Goal: Information Seeking & Learning: Learn about a topic

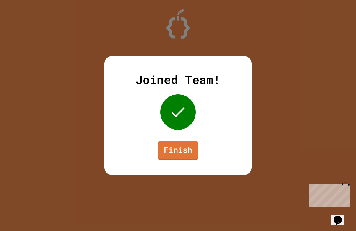
click at [165, 151] on link "Finish" at bounding box center [178, 150] width 40 height 19
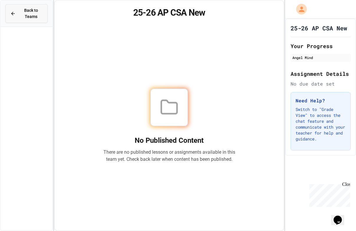
click at [21, 15] on span "Back to Teams" at bounding box center [31, 13] width 24 height 12
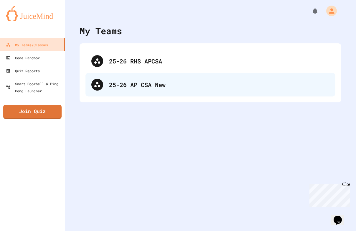
click at [166, 86] on div "25-26 AP CSA New" at bounding box center [219, 84] width 221 height 9
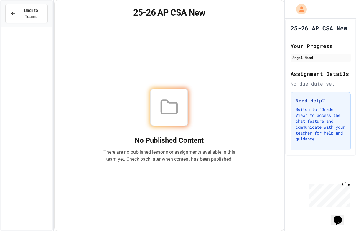
drag, startPoint x: 161, startPoint y: 101, endPoint x: 103, endPoint y: 95, distance: 58.4
click at [103, 95] on div at bounding box center [169, 108] width 132 height 38
click at [331, 60] on div "Angel Mind" at bounding box center [321, 57] width 57 height 5
click at [22, 14] on span "Back to Teams" at bounding box center [31, 13] width 24 height 12
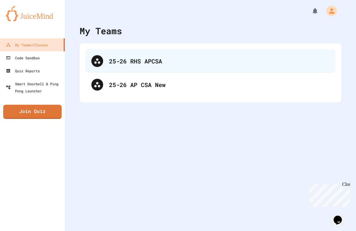
click at [122, 53] on div "25-26 RHS APCSA" at bounding box center [211, 61] width 250 height 24
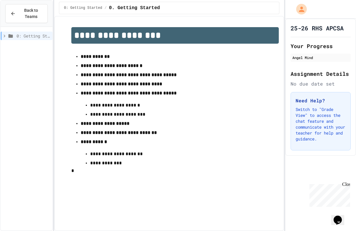
click at [124, 118] on p "**********" at bounding box center [175, 115] width 170 height 8
click at [24, 40] on div "0: Getting Started" at bounding box center [27, 36] width 52 height 9
click at [69, 178] on div "**********" at bounding box center [170, 104] width 220 height 167
click at [78, 6] on span "0: Getting Started" at bounding box center [83, 8] width 38 height 5
click at [32, 9] on span "Back to Teams" at bounding box center [31, 13] width 24 height 12
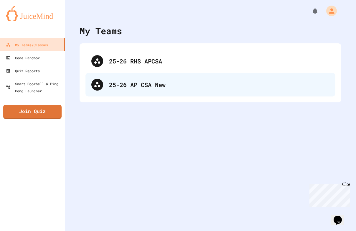
click at [140, 86] on div "25-26 AP CSA New" at bounding box center [219, 84] width 221 height 9
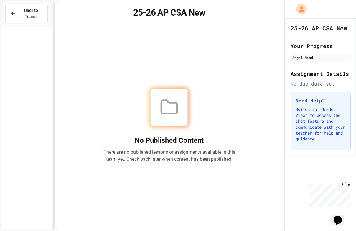
drag, startPoint x: 30, startPoint y: 49, endPoint x: 175, endPoint y: 46, distance: 144.3
click at [175, 46] on div "No Published Content There are no published lessons or assignments available in…" at bounding box center [169, 125] width 215 height 196
click at [160, 104] on div at bounding box center [170, 108] width 38 height 38
click at [160, 104] on icon at bounding box center [169, 107] width 19 height 19
click at [160, 86] on div "No Published Content There are no published lessons or assignments available in…" at bounding box center [169, 125] width 215 height 196
